Goal: Task Accomplishment & Management: Manage account settings

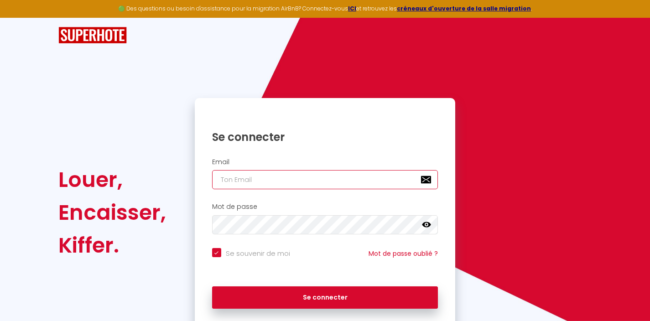
click at [282, 185] on input "email" at bounding box center [325, 179] width 226 height 19
type input "d"
checkbox input "true"
type input "da"
checkbox input "true"
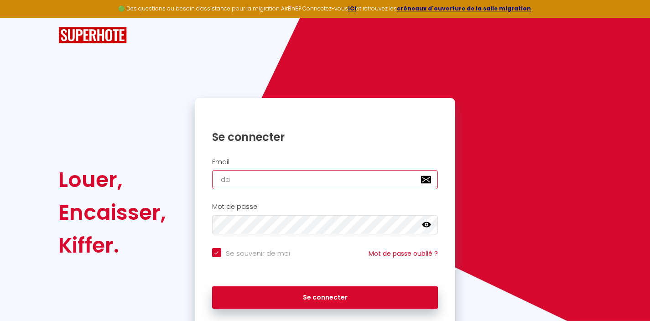
type input "dav"
checkbox input "true"
type input "davi"
checkbox input "true"
type input "[PERSON_NAME]"
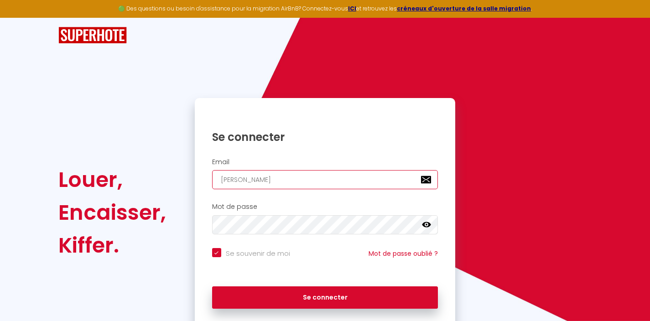
checkbox input "true"
type input "davido"
checkbox input "true"
type input "davidos"
checkbox input "true"
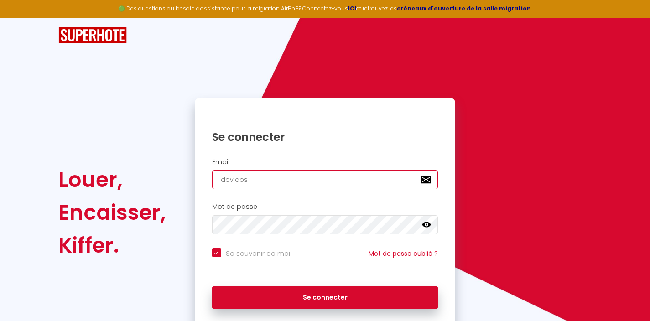
type input "davidosu"
checkbox input "true"
type input "davidosur"
checkbox input "true"
type input "davidosuri"
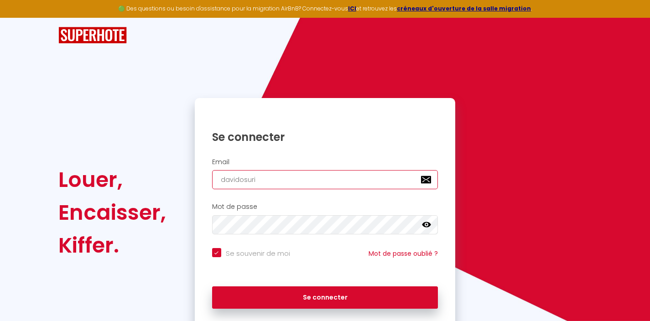
checkbox input "true"
type input "davidosur"
checkbox input "true"
type input "davidosu"
checkbox input "true"
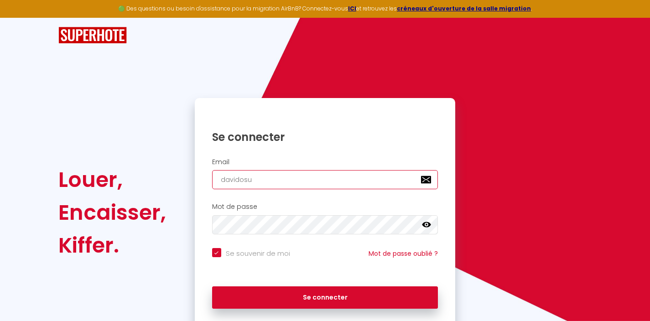
type input "davidos"
checkbox input "true"
type input "davido"
checkbox input "true"
type input "[PERSON_NAME]"
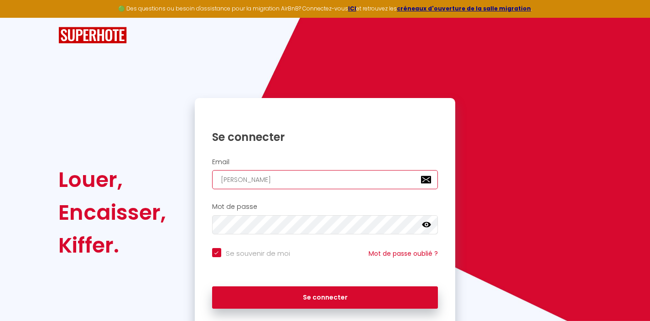
checkbox input "true"
type input "davids"
checkbox input "true"
type input "davidso"
checkbox input "true"
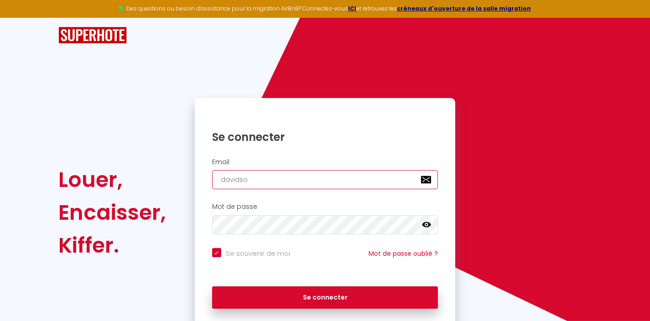
type input "davidsoo"
checkbox input "true"
type input "davidsoou"
checkbox input "true"
type input "davidsoo"
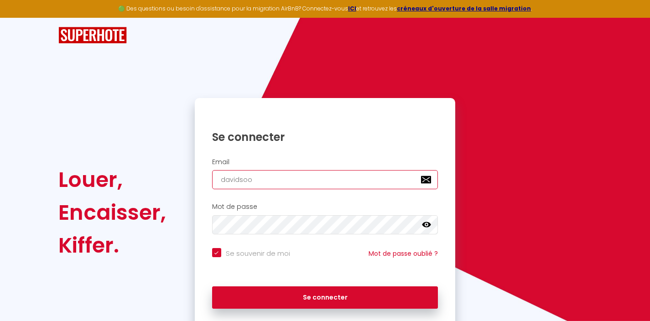
checkbox input "true"
type input "davidso"
checkbox input "true"
type input "davidsou"
checkbox input "true"
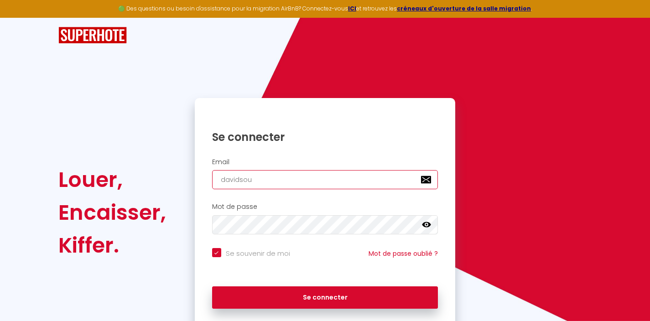
type input "davidsour"
checkbox input "true"
type input "davidsouri"
checkbox input "true"
type input "davidsouriv"
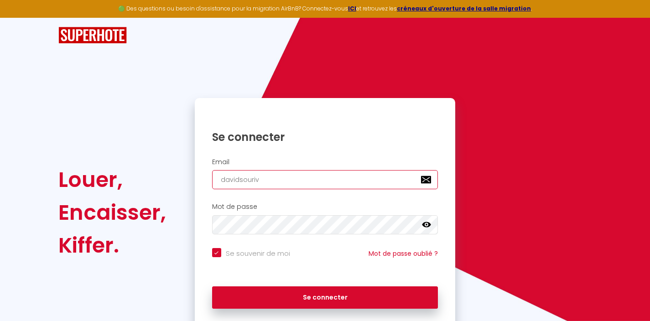
checkbox input "true"
type input "davidsourivo"
checkbox input "true"
type input "davidsourivon"
checkbox input "true"
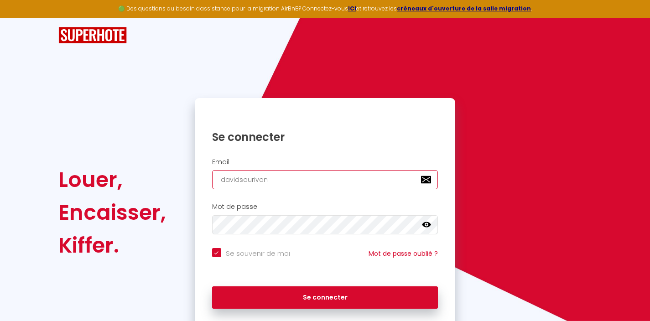
type input "davidsourivong"
checkbox input "true"
type input "davidsourivong@"
checkbox input "true"
type input "davidsourivong@g"
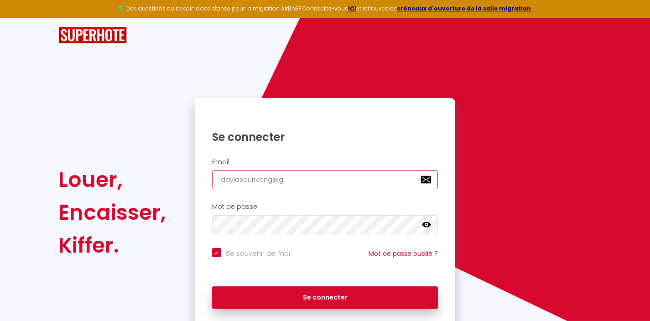
checkbox input "true"
type input "davidsourivong@gm"
checkbox input "true"
type input "davidsourivong@gma"
checkbox input "true"
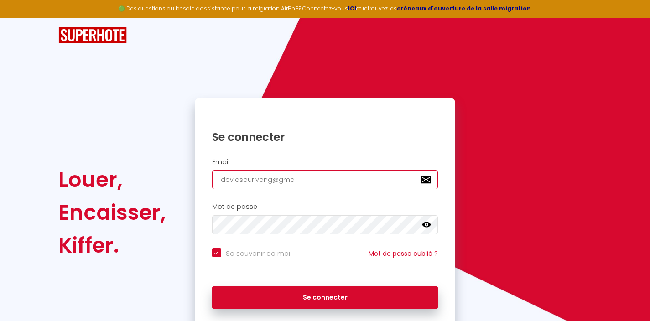
type input "davidsourivong@gmai"
checkbox input "true"
type input "[EMAIL_ADDRESS]"
checkbox input "true"
type input "[EMAIL_ADDRESS]."
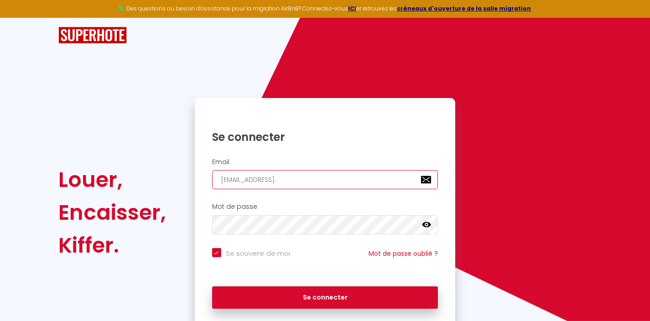
checkbox input "true"
type input "davidsourivong@gmail.c"
checkbox input "true"
type input "[EMAIL_ADDRESS][DOMAIN_NAME]"
checkbox input "true"
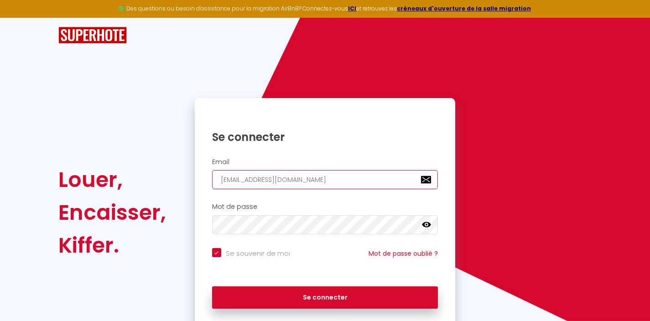
type input "[EMAIL_ADDRESS][DOMAIN_NAME]"
checkbox input "true"
type input "[EMAIL_ADDRESS][DOMAIN_NAME]"
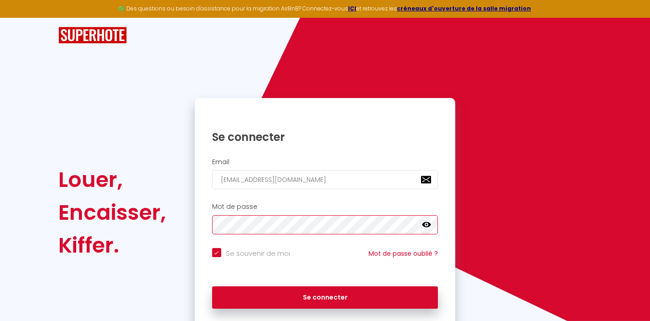
click at [212, 287] on button "Se connecter" at bounding box center [325, 298] width 226 height 23
checkbox input "true"
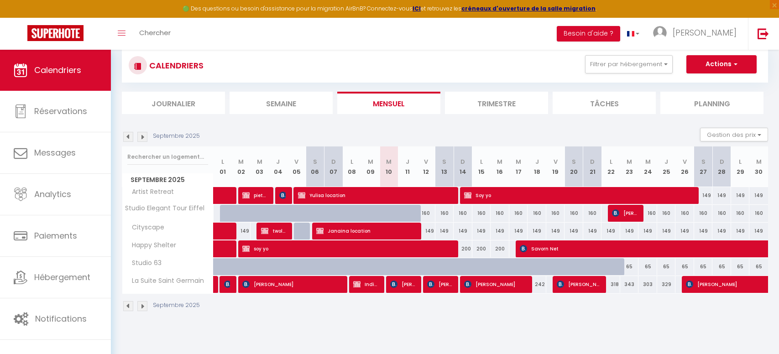
scroll to position [31, 0]
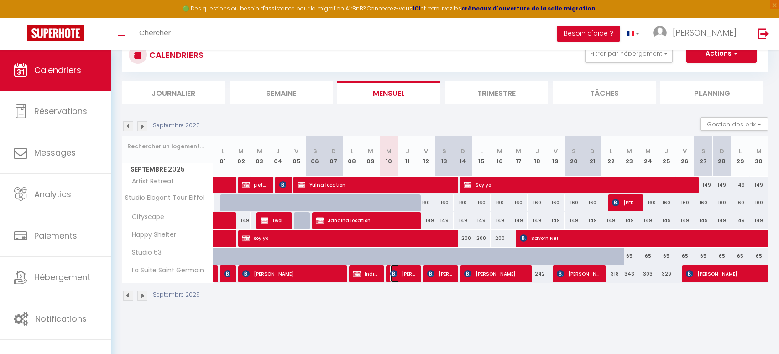
click at [410, 276] on span "[PERSON_NAME]" at bounding box center [402, 273] width 25 height 17
select select "OK"
select select "KO"
select select "0"
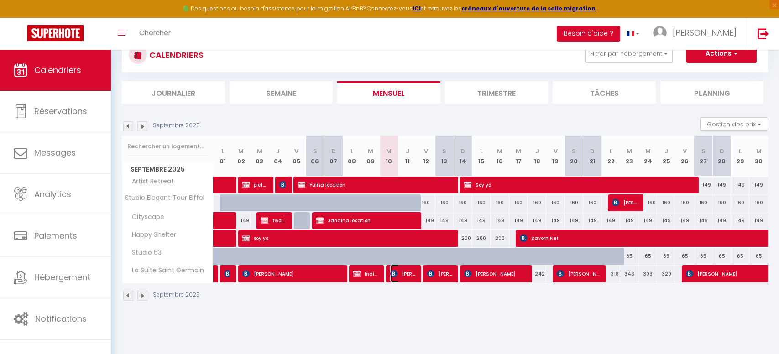
select select "1"
select select
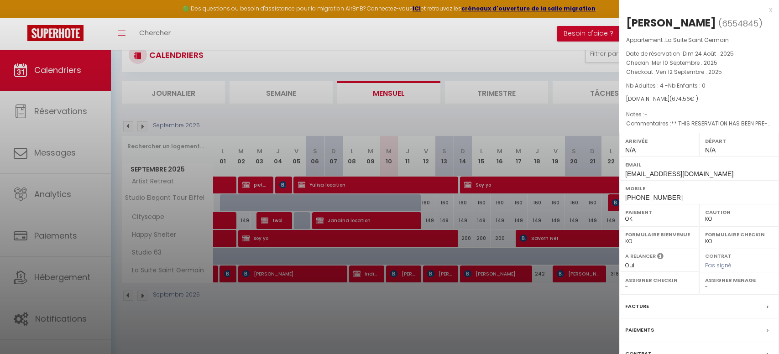
click at [410, 271] on div at bounding box center [389, 177] width 779 height 354
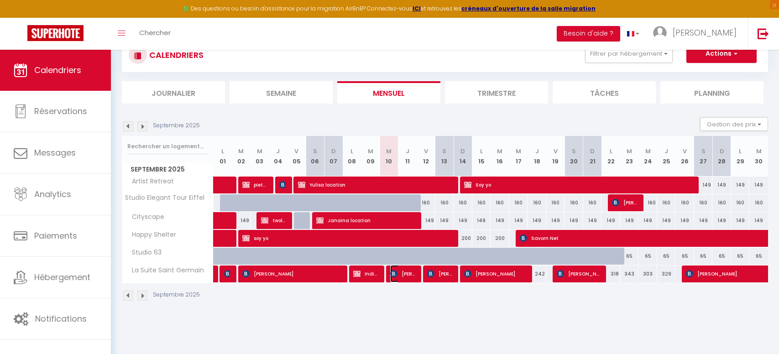
click at [410, 271] on span "[PERSON_NAME]" at bounding box center [402, 273] width 25 height 17
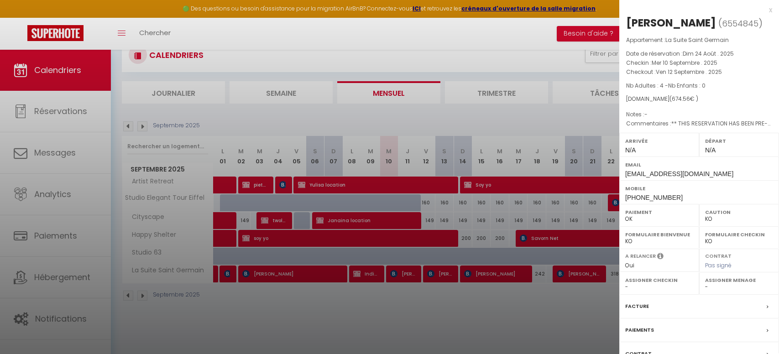
click at [650, 9] on div "x" at bounding box center [695, 10] width 153 height 11
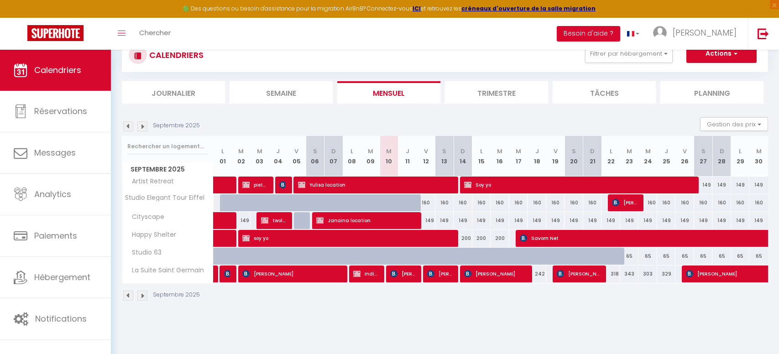
click at [143, 295] on img at bounding box center [142, 296] width 10 height 10
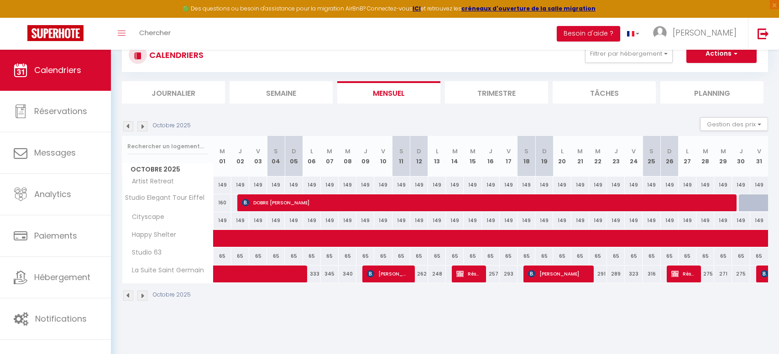
click at [136, 296] on div "Octobre 2025" at bounding box center [158, 296] width 72 height 10
click at [140, 296] on img at bounding box center [142, 296] width 10 height 10
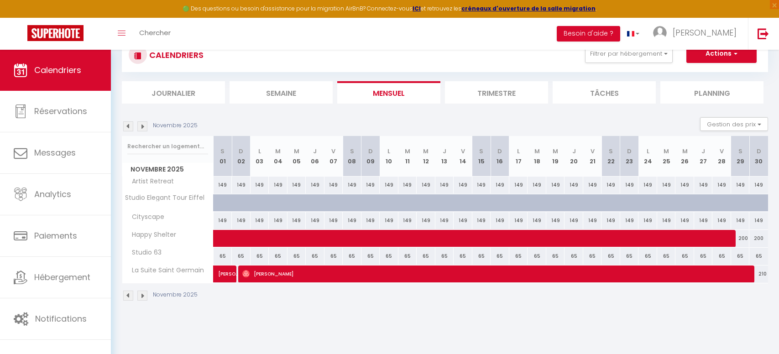
click at [140, 295] on img at bounding box center [142, 296] width 10 height 10
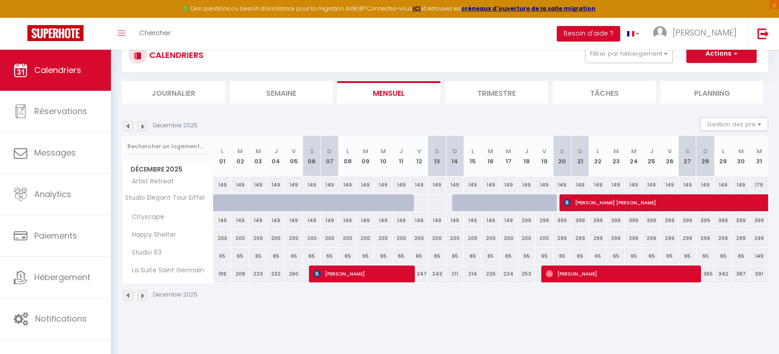
click at [140, 295] on img at bounding box center [142, 296] width 10 height 10
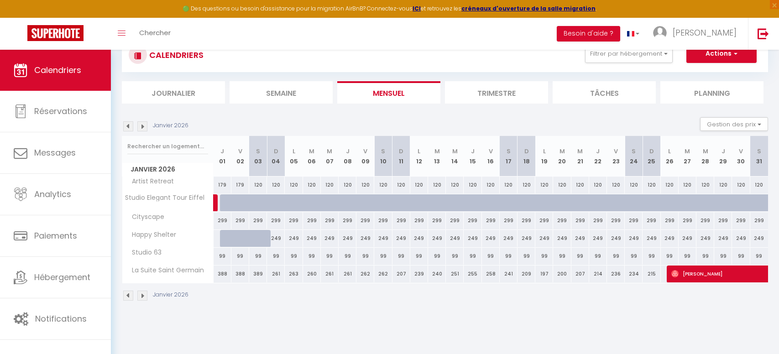
click at [131, 295] on img at bounding box center [128, 296] width 10 height 10
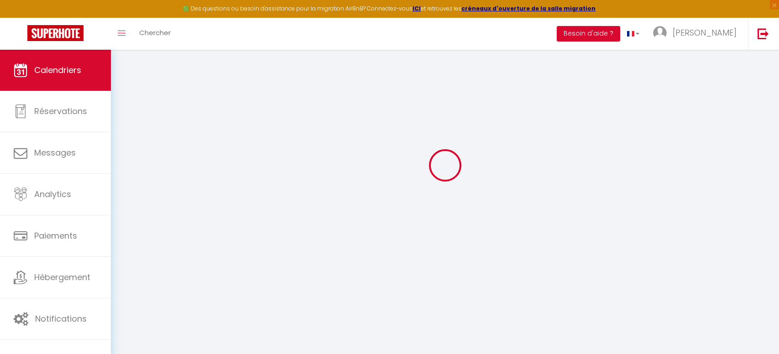
select select "KO"
select select "0"
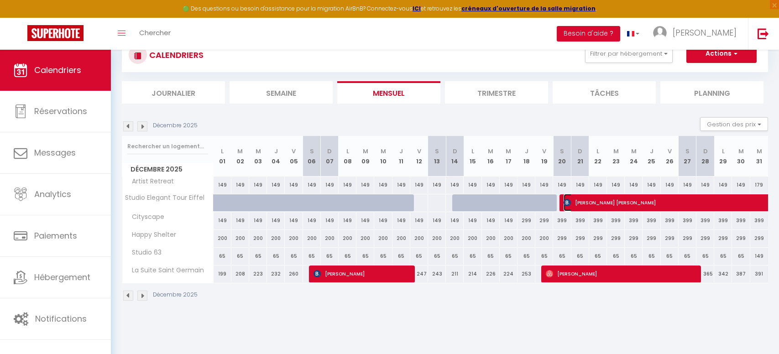
click at [638, 204] on span "[PERSON_NAME] [PERSON_NAME]" at bounding box center [690, 202] width 252 height 17
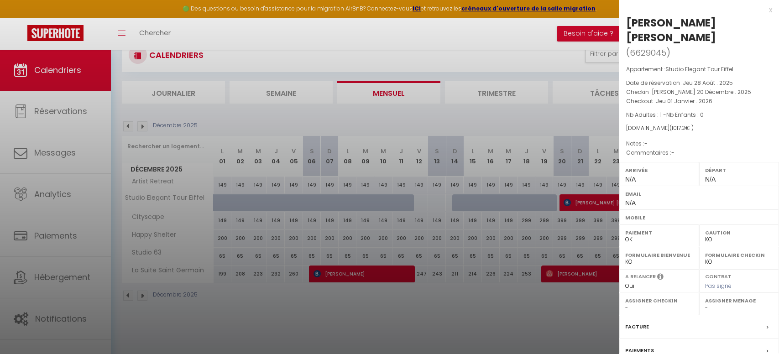
click at [602, 300] on div at bounding box center [389, 177] width 779 height 354
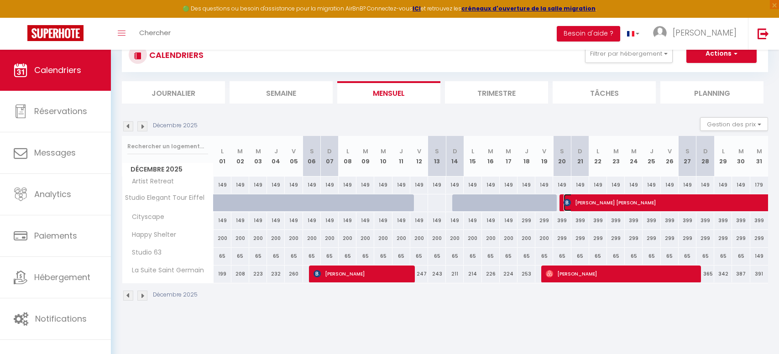
click at [577, 203] on span "[PERSON_NAME] [PERSON_NAME]" at bounding box center [690, 202] width 252 height 17
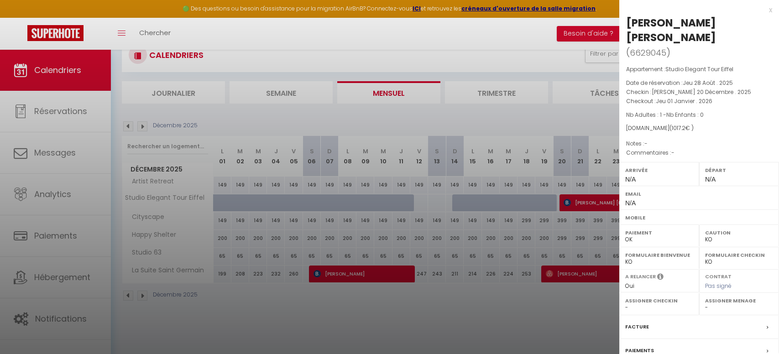
click at [650, 9] on div "x" at bounding box center [695, 10] width 153 height 11
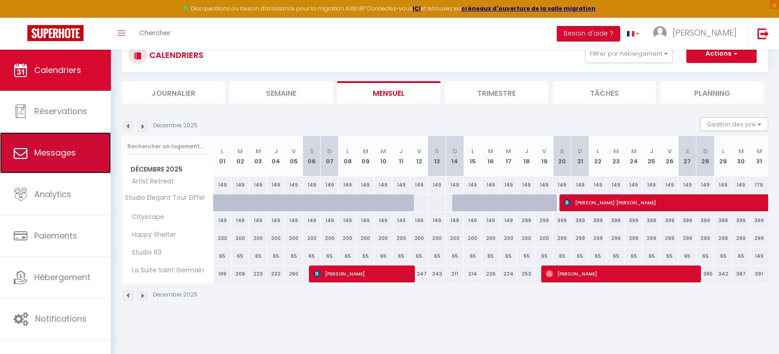
click at [53, 160] on link "Messages" at bounding box center [55, 152] width 111 height 41
select select "message"
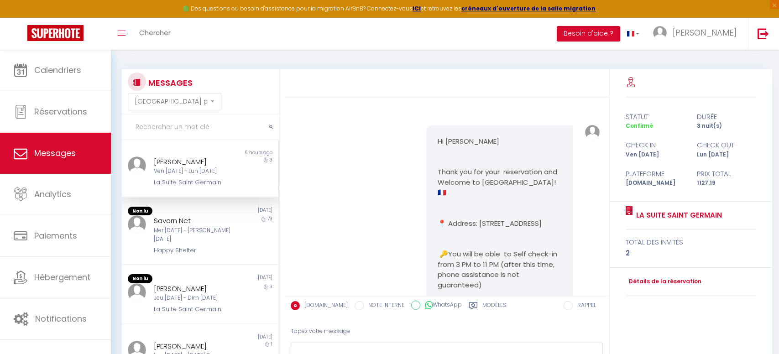
scroll to position [646, 0]
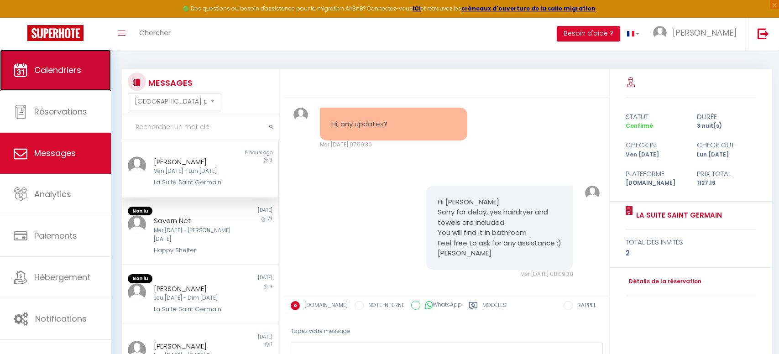
click at [58, 81] on link "Calendriers" at bounding box center [55, 70] width 111 height 41
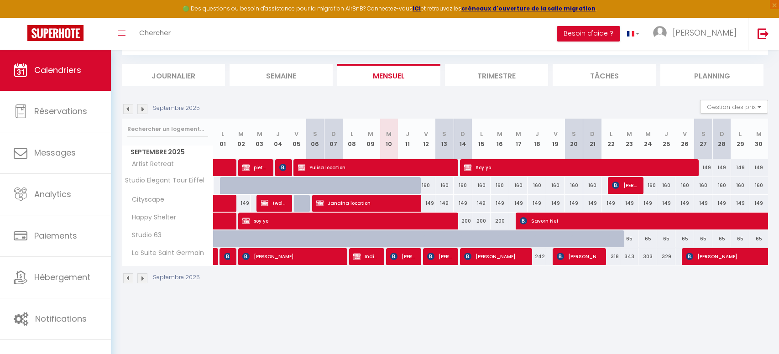
scroll to position [50, 0]
